Goal: Use online tool/utility: Use online tool/utility

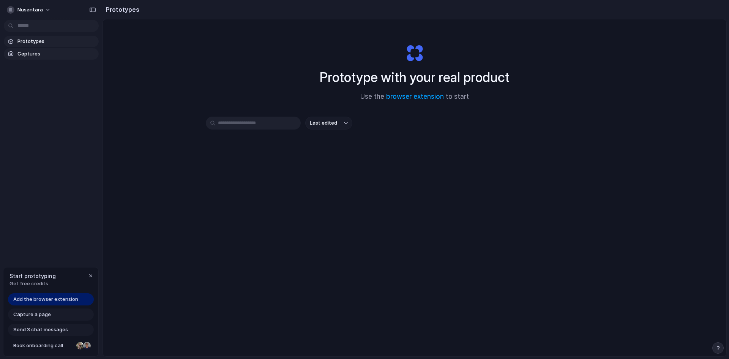
click at [40, 52] on span "Captures" at bounding box center [56, 54] width 78 height 8
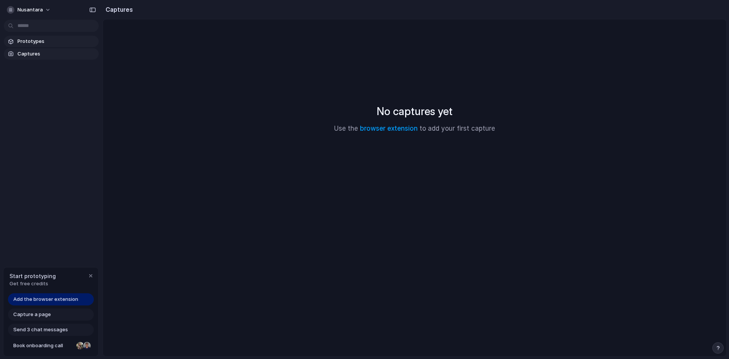
click at [44, 42] on span "Prototypes" at bounding box center [56, 42] width 78 height 8
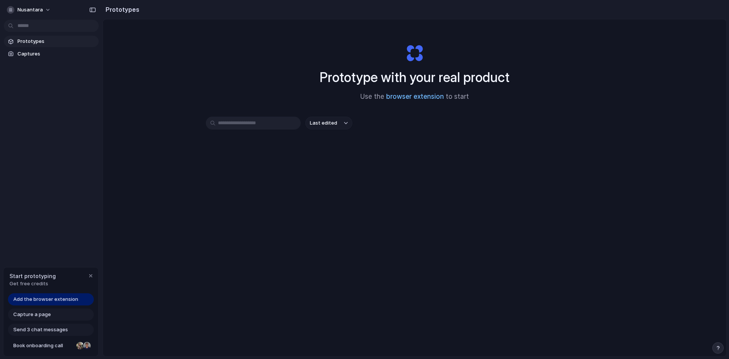
click at [428, 93] on link "browser extension" at bounding box center [415, 97] width 58 height 8
click at [39, 284] on span "Get free credits" at bounding box center [32, 284] width 46 height 8
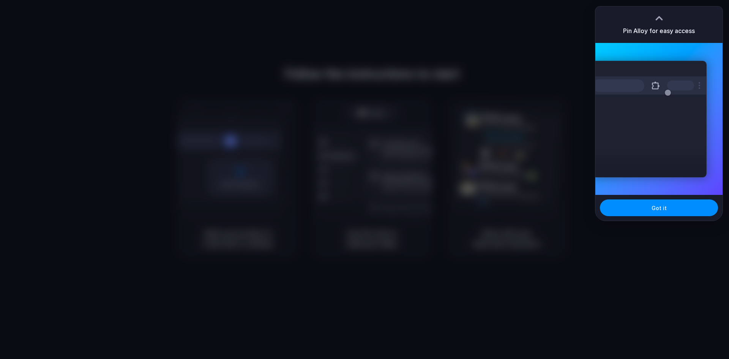
click at [537, 52] on div at bounding box center [364, 179] width 729 height 359
click at [643, 216] on div "Got it" at bounding box center [658, 208] width 127 height 26
click at [646, 210] on button "Got it" at bounding box center [659, 207] width 118 height 17
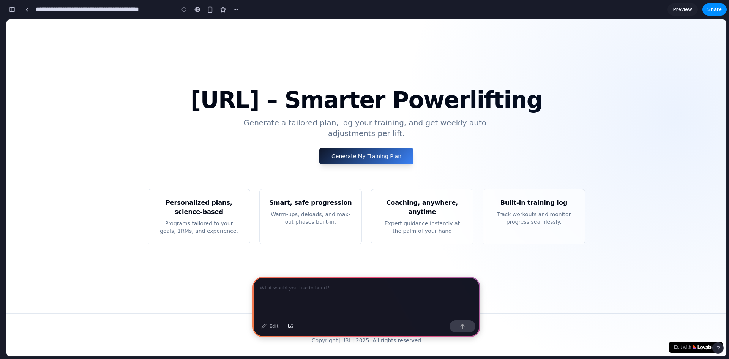
click at [14, 11] on div "button" at bounding box center [12, 9] width 7 height 5
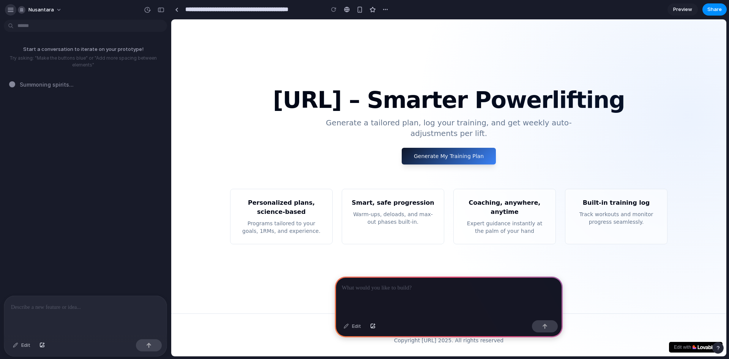
click at [11, 11] on div "button" at bounding box center [10, 9] width 7 height 7
click at [5, 9] on button "button" at bounding box center [10, 9] width 11 height 11
click at [59, 298] on div at bounding box center [85, 316] width 163 height 40
click at [444, 299] on div at bounding box center [449, 296] width 228 height 41
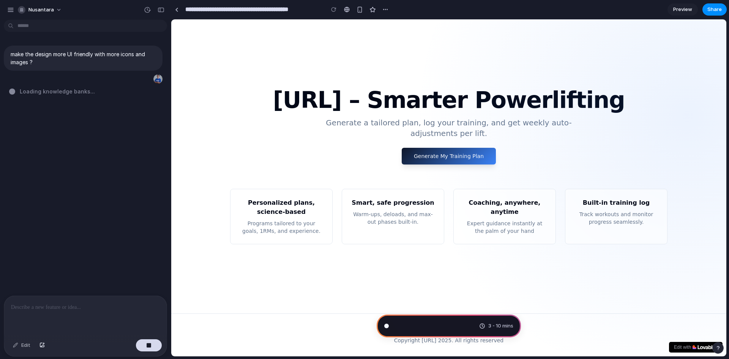
type input "**********"
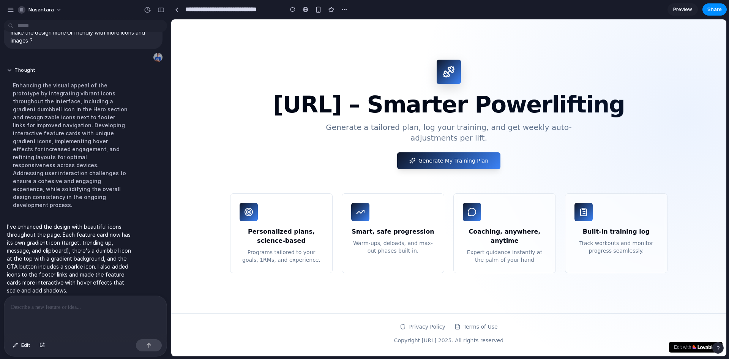
scroll to position [23, 0]
click at [595, 209] on li "Built-in training log Track workouts and monitor progress seamlessly." at bounding box center [616, 233] width 103 height 80
drag, startPoint x: 417, startPoint y: 158, endPoint x: 426, endPoint y: 155, distance: 9.5
click at [417, 158] on link "Generate My Training Plan" at bounding box center [448, 160] width 103 height 17
click at [442, 154] on link "Generate My Training Plan" at bounding box center [448, 160] width 103 height 17
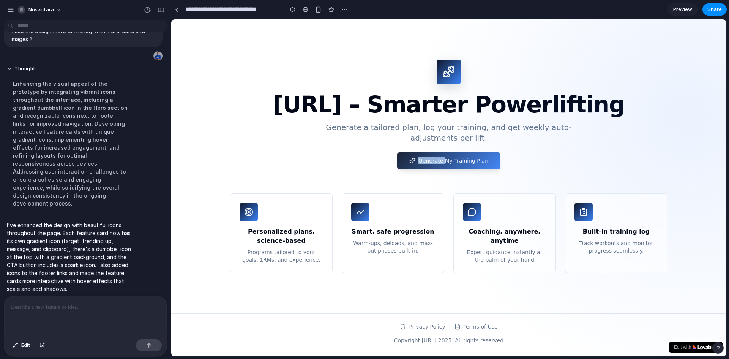
click at [442, 154] on link "Generate My Training Plan" at bounding box center [448, 160] width 103 height 17
click at [441, 156] on link "Generate My Training Plan" at bounding box center [448, 160] width 103 height 17
click at [442, 156] on link "Generate My Training Plan" at bounding box center [448, 160] width 103 height 17
click at [721, 348] on button "button" at bounding box center [717, 347] width 11 height 11
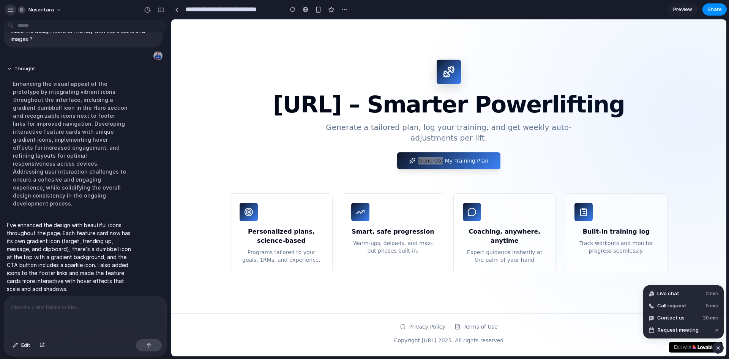
click at [13, 8] on div "button" at bounding box center [10, 9] width 7 height 7
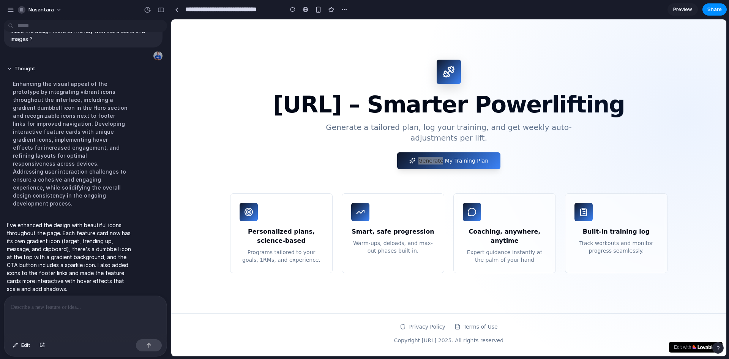
click at [105, 308] on p at bounding box center [85, 307] width 149 height 9
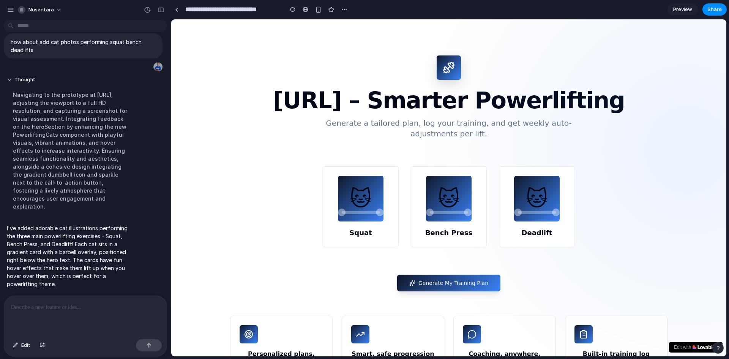
scroll to position [0, 0]
